Goal: Ask a question

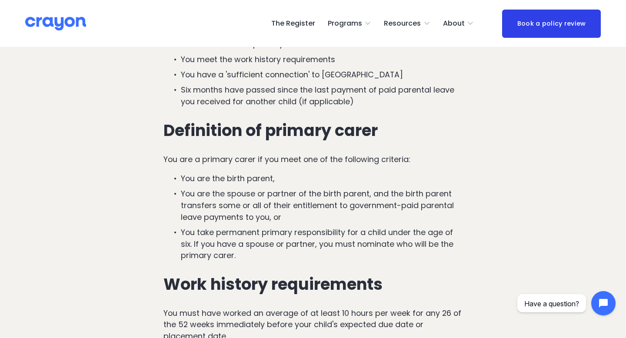
scroll to position [905, 0]
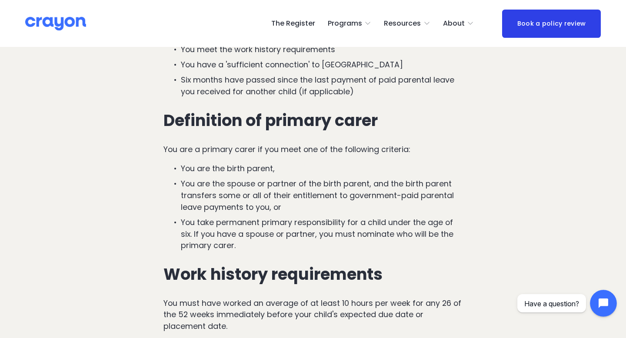
click at [604, 304] on icon "Open chat widget" at bounding box center [608, 303] width 13 height 13
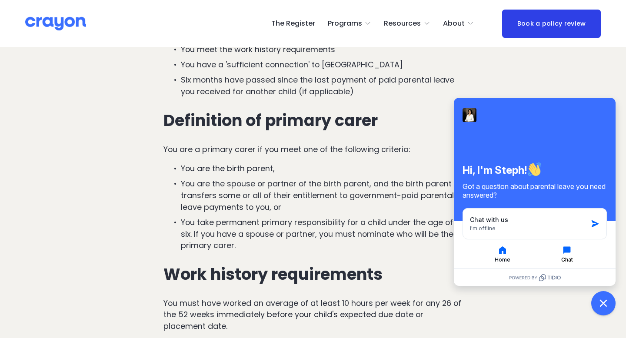
click at [569, 255] on icon "button" at bounding box center [567, 250] width 10 height 10
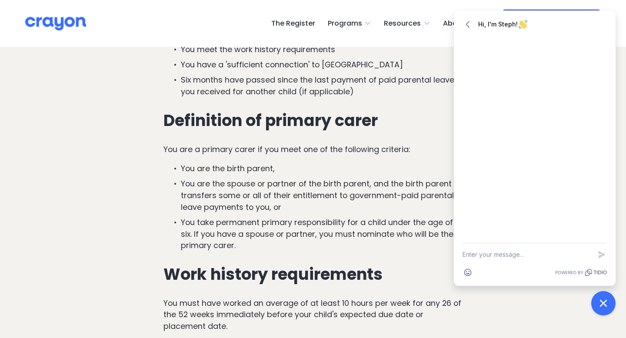
click at [538, 200] on div at bounding box center [535, 140] width 162 height 207
click at [508, 253] on textarea "New message" at bounding box center [527, 255] width 129 height 23
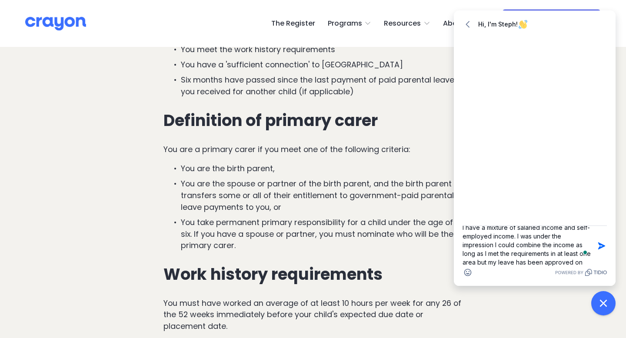
scroll to position [18, 0]
click at [525, 256] on textarea "I have a mixture of salaried income and self-employed income. I was under the i…" at bounding box center [527, 246] width 129 height 40
click at [541, 264] on textarea "I have a mixture of salaried income and self-employed income. I was under the i…" at bounding box center [527, 246] width 129 height 40
type textarea "I have a mixture of salaried income and self-employed income. I was under the i…"
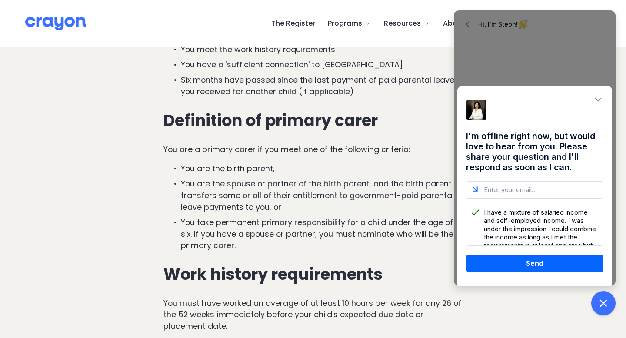
scroll to position [23, 0]
click at [576, 239] on textarea "I have a mixture of salaried income and self-employed income. I was under the i…" at bounding box center [534, 225] width 137 height 42
type textarea "I have a mixture of salaried income and self-employed income. I was under the i…"
click at [553, 194] on input "email" at bounding box center [534, 189] width 137 height 17
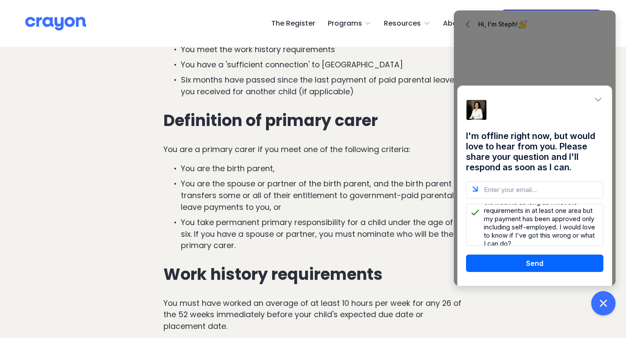
type input "[EMAIL_ADDRESS][DOMAIN_NAME]"
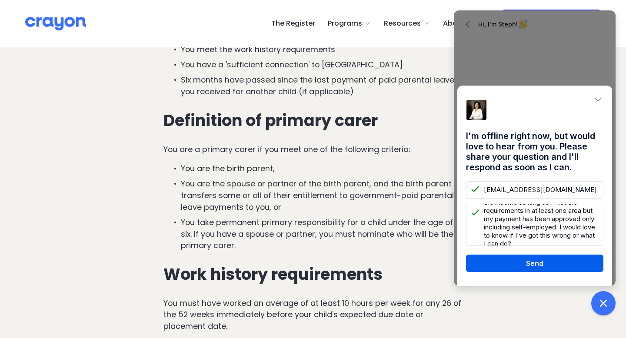
click at [538, 263] on button "Send" at bounding box center [534, 263] width 137 height 17
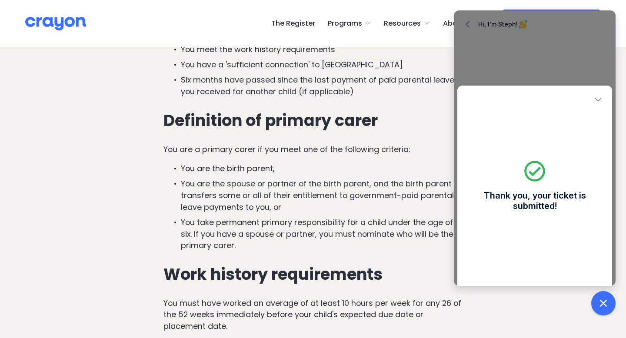
click at [598, 100] on icon "Close modal" at bounding box center [598, 99] width 9 height 9
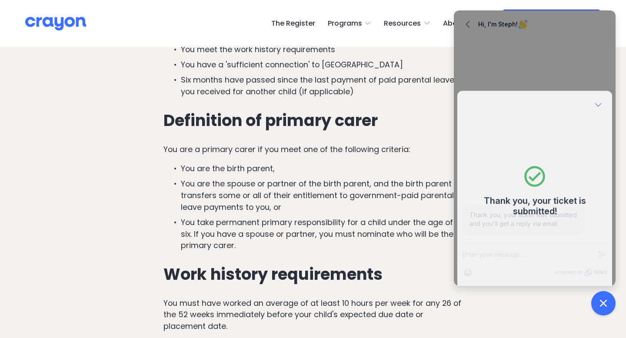
scroll to position [0, 0]
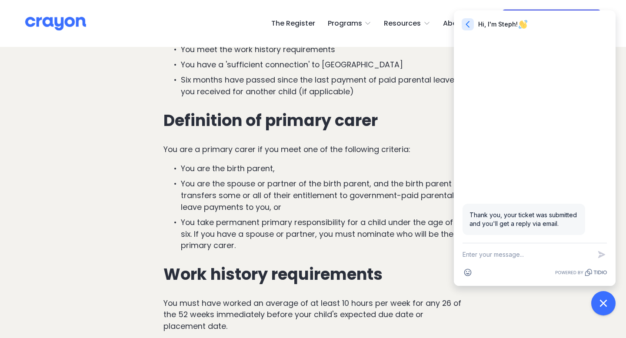
click at [468, 24] on icon "button" at bounding box center [468, 24] width 9 height 9
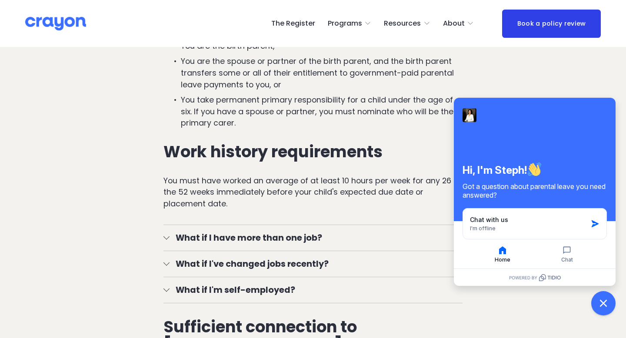
scroll to position [1028, 0]
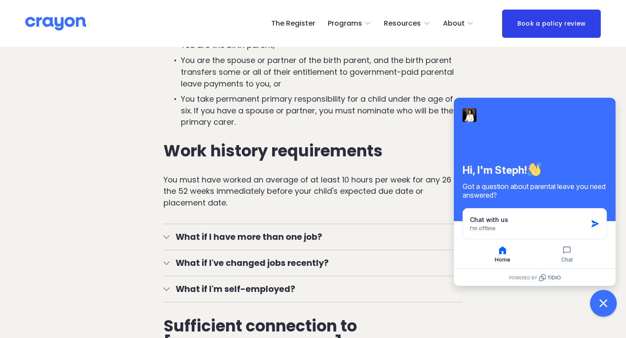
click at [600, 306] on icon "Close chat widget" at bounding box center [603, 303] width 13 height 13
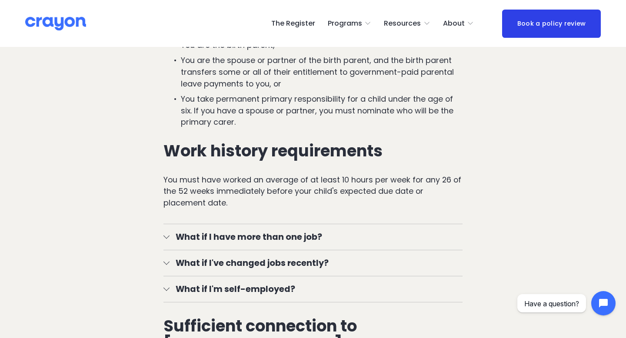
scroll to position [1077, 0]
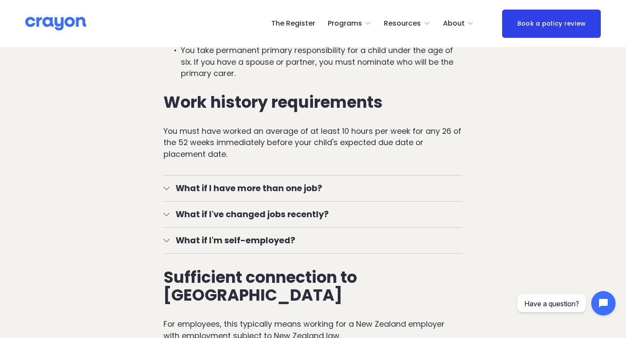
click at [259, 192] on span "What if I have more than one job?" at bounding box center [317, 188] width 294 height 13
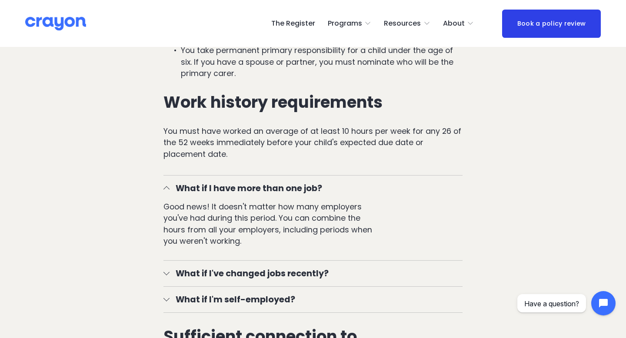
click at [259, 192] on span "What if I have more than one job?" at bounding box center [317, 188] width 294 height 13
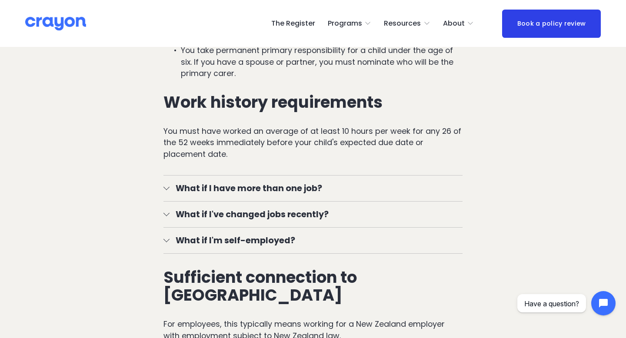
click at [259, 192] on span "What if I have more than one job?" at bounding box center [317, 188] width 294 height 13
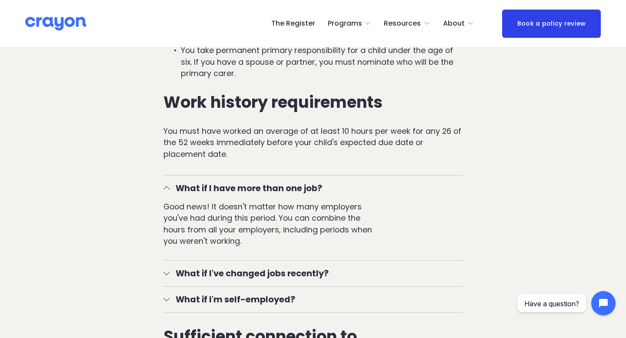
click at [259, 192] on span "What if I have more than one job?" at bounding box center [317, 188] width 294 height 13
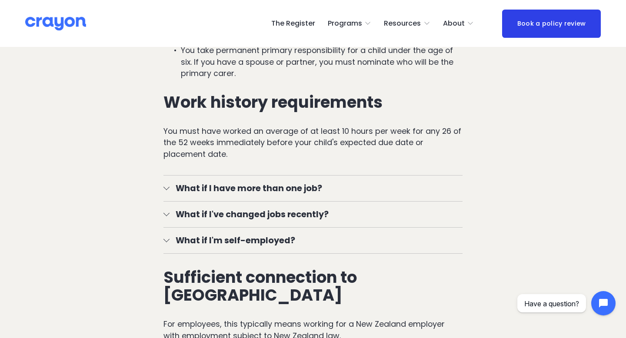
click at [242, 248] on button "What if I'm self-employed?" at bounding box center [314, 241] width 300 height 26
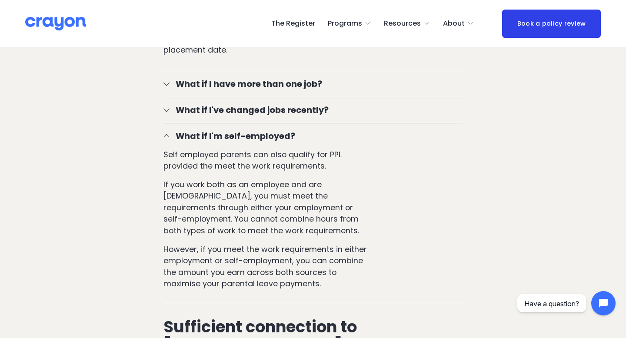
scroll to position [1182, 0]
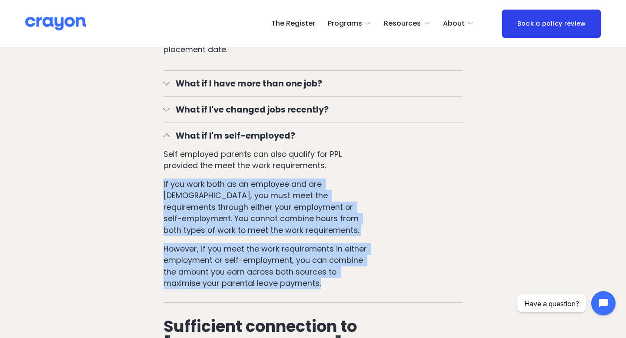
drag, startPoint x: 303, startPoint y: 285, endPoint x: 141, endPoint y: 183, distance: 191.4
copy div "If you work both as an employee and are [DEMOGRAPHIC_DATA], you must meet the r…"
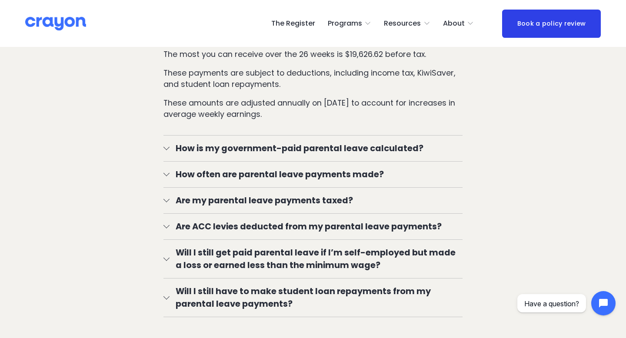
scroll to position [1736, 0]
click at [170, 152] on span "How is my government-paid parental leave calculated?" at bounding box center [317, 149] width 294 height 13
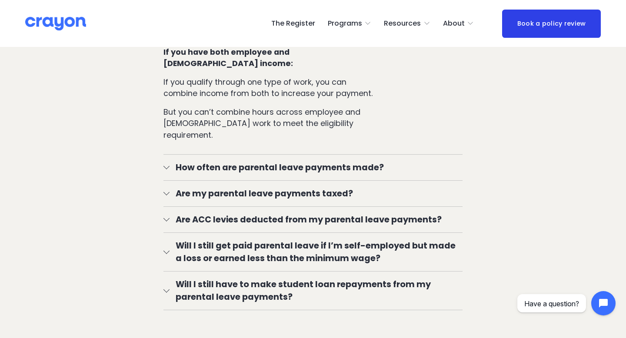
scroll to position [2168, 0]
